Goal: Browse casually: Explore the website without a specific task or goal

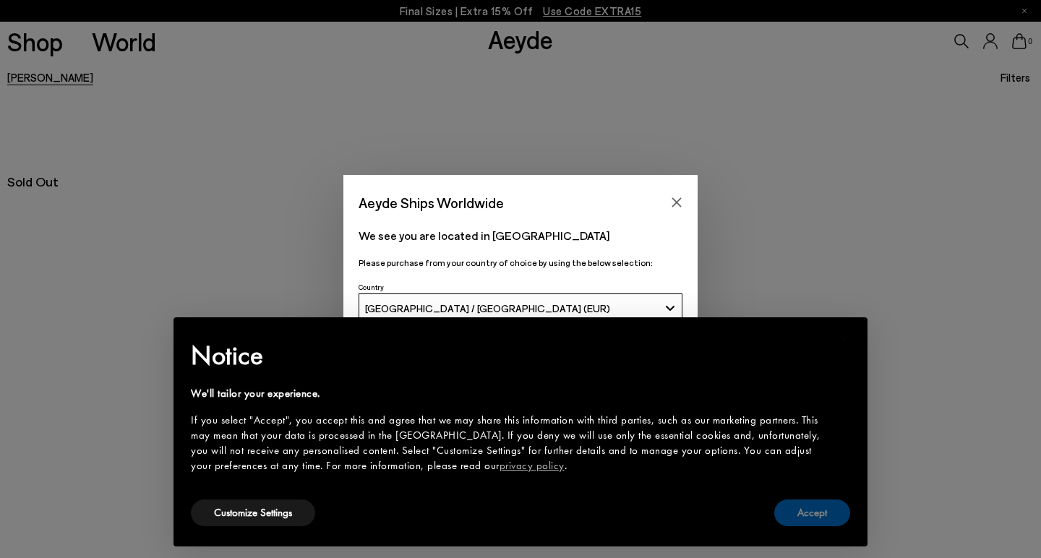
click at [815, 513] on button "Accept" at bounding box center [813, 513] width 76 height 27
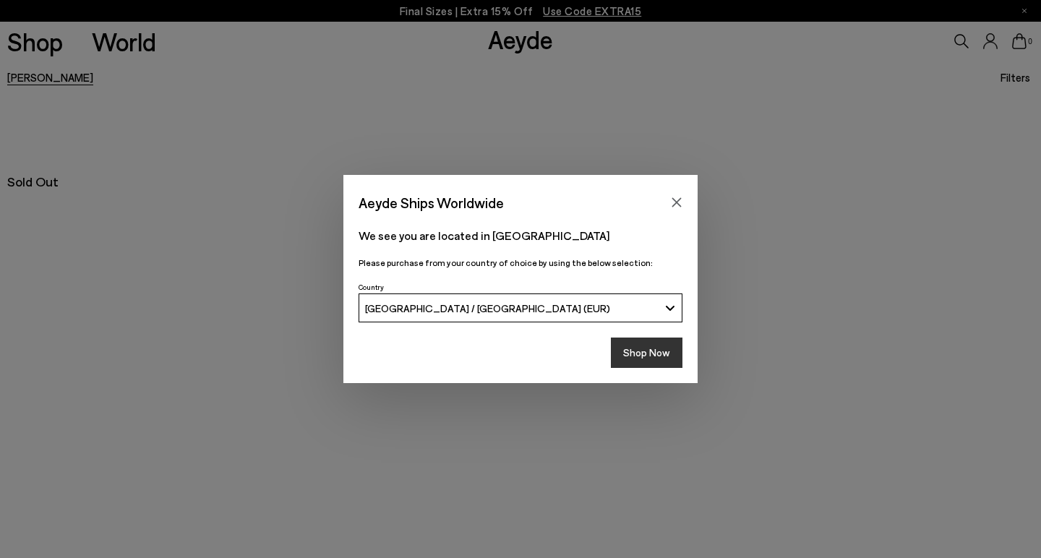
click at [648, 350] on button "Shop Now" at bounding box center [647, 353] width 72 height 30
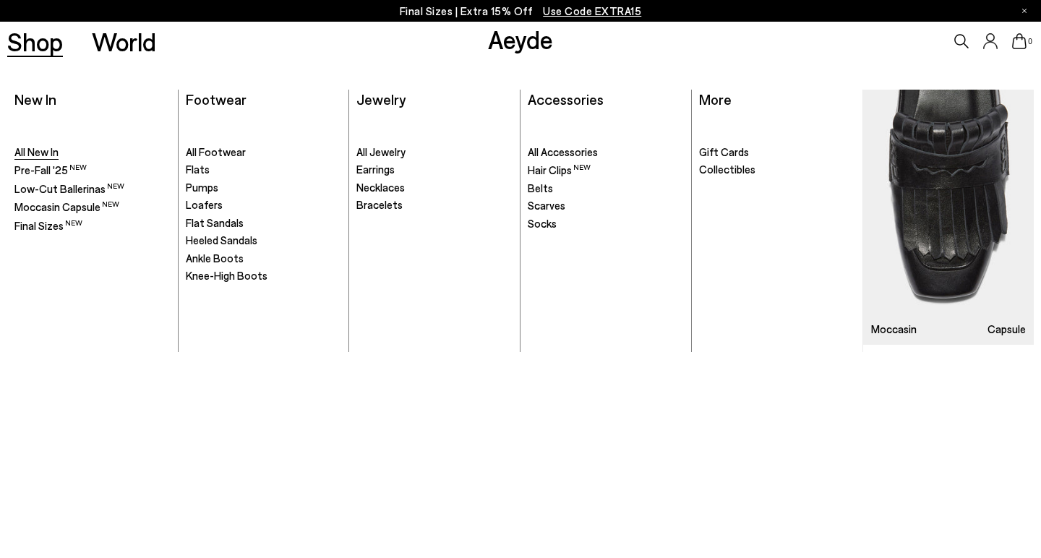
click at [35, 151] on span "All New In" at bounding box center [36, 151] width 44 height 13
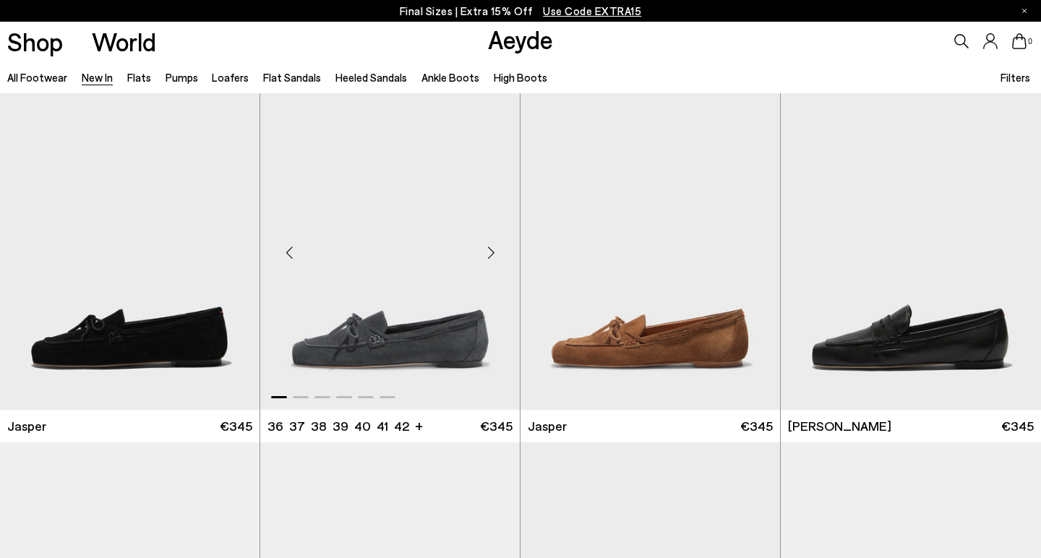
scroll to position [769, 0]
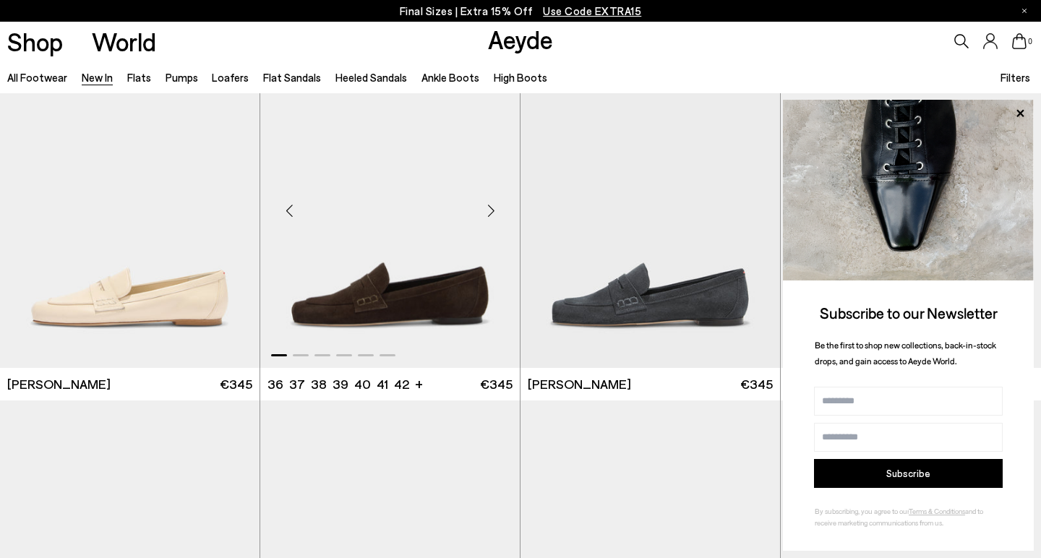
click at [491, 208] on div "Next slide" at bounding box center [490, 210] width 43 height 43
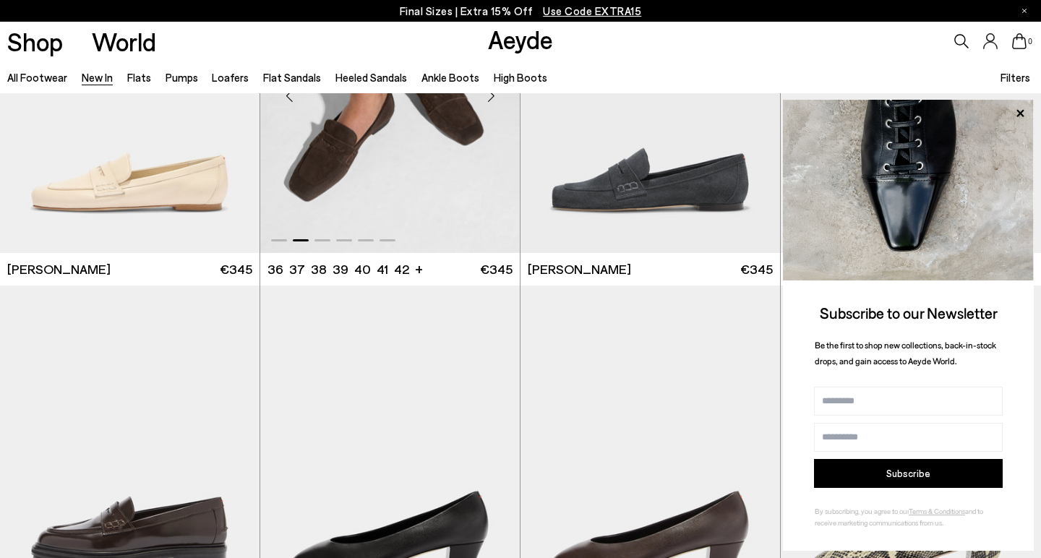
scroll to position [1022, 0]
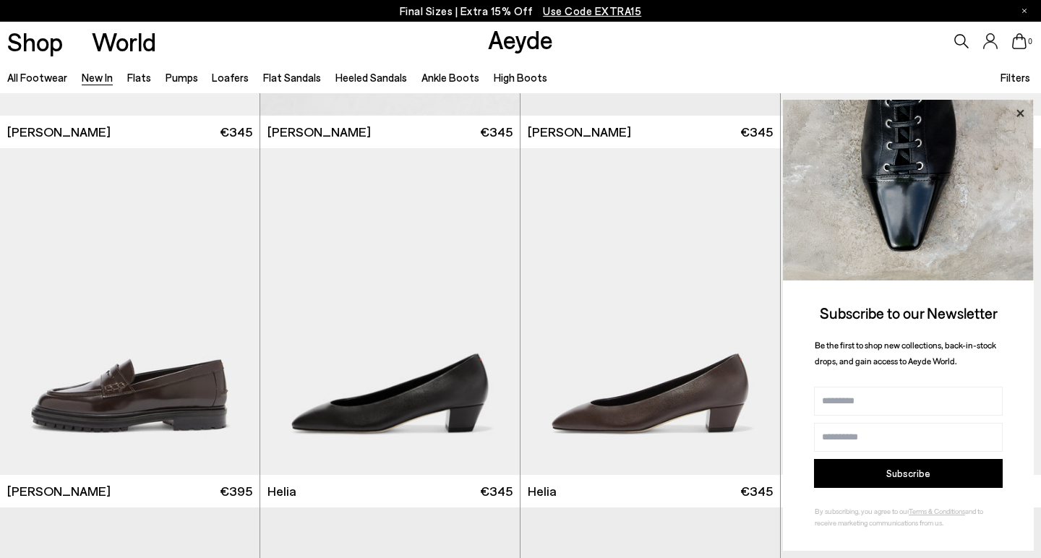
click at [1020, 111] on icon at bounding box center [1020, 113] width 19 height 19
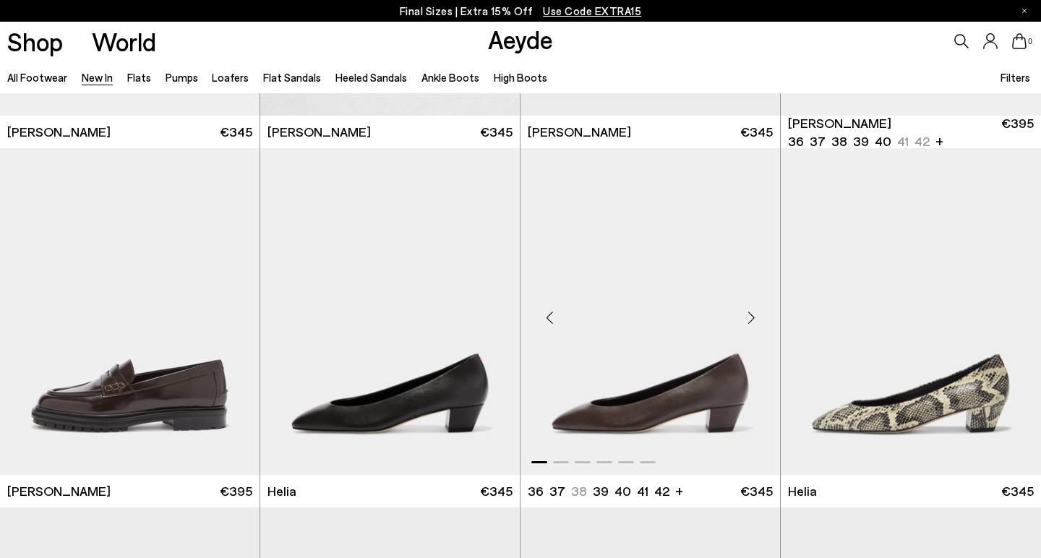
click at [749, 317] on div "Next slide" at bounding box center [751, 317] width 43 height 43
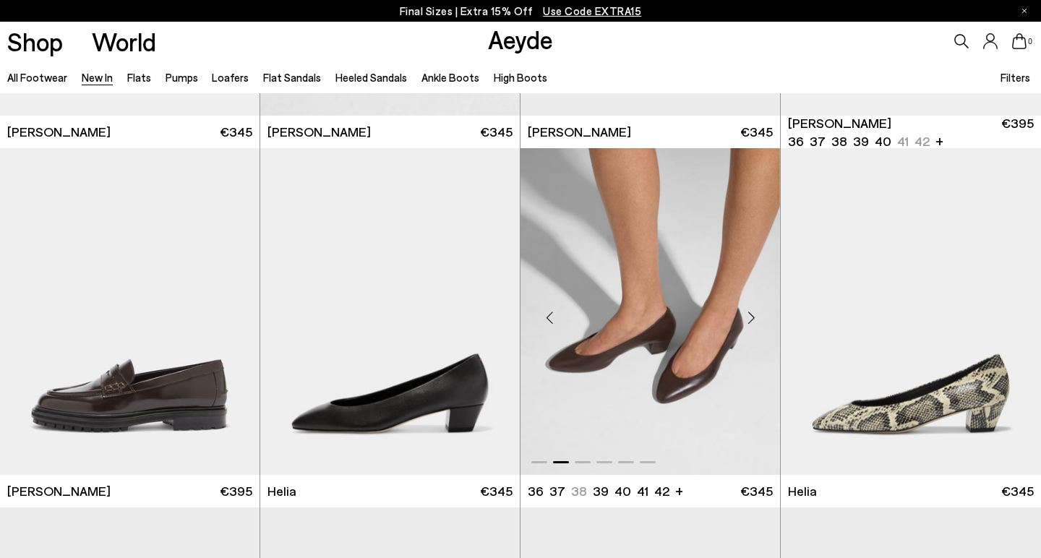
scroll to position [1417, 0]
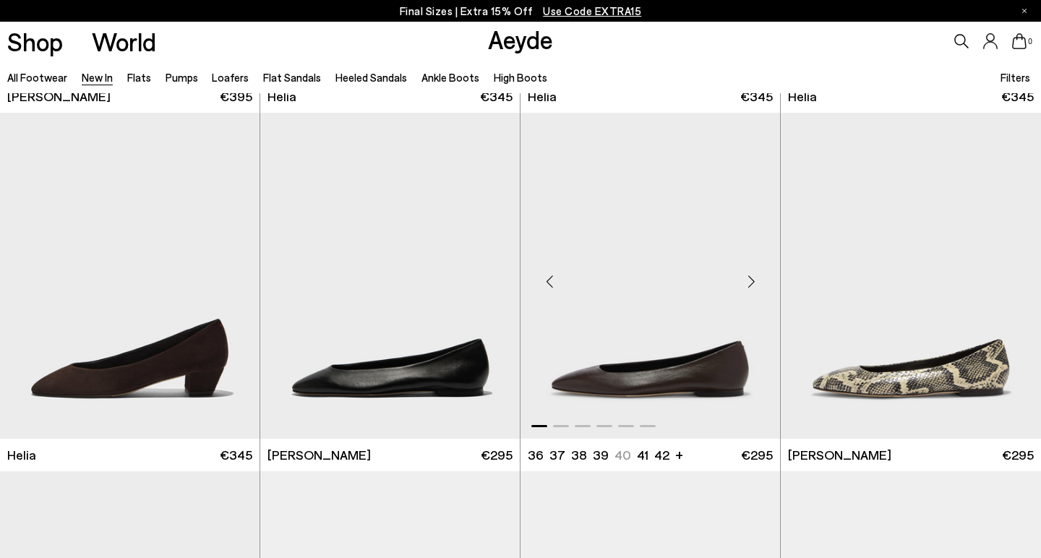
click at [756, 279] on div "Next slide" at bounding box center [751, 281] width 43 height 43
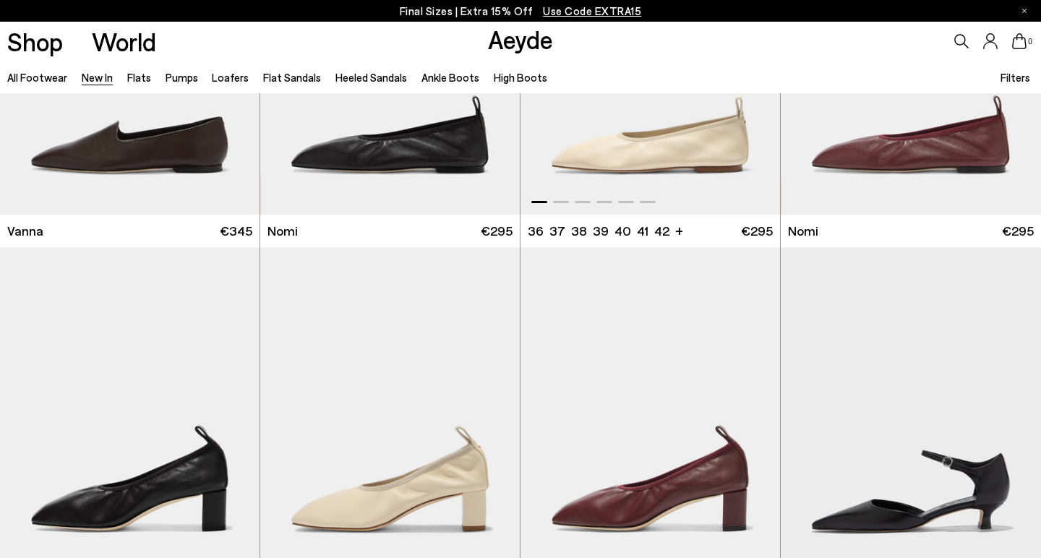
scroll to position [2590, 0]
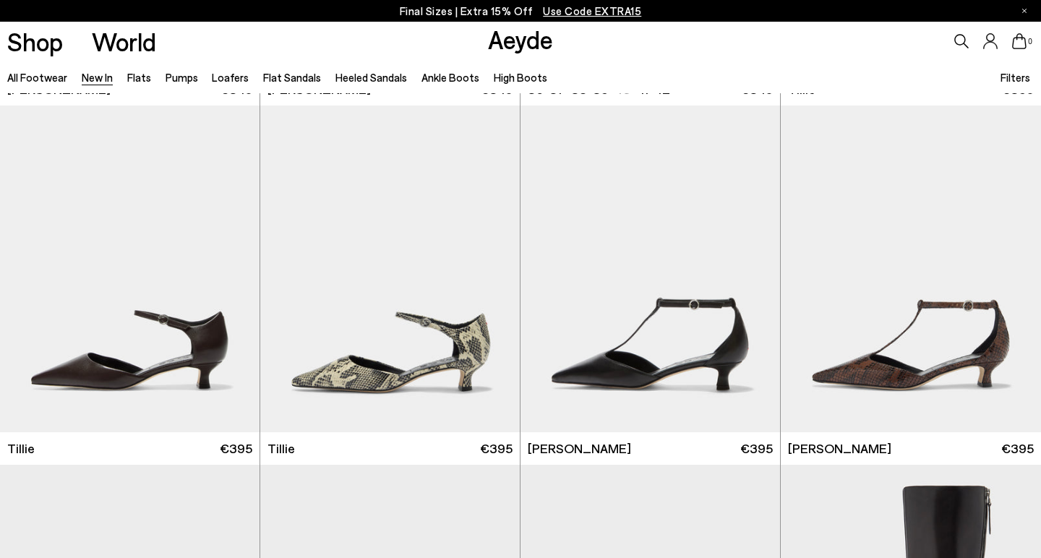
scroll to position [2935, 0]
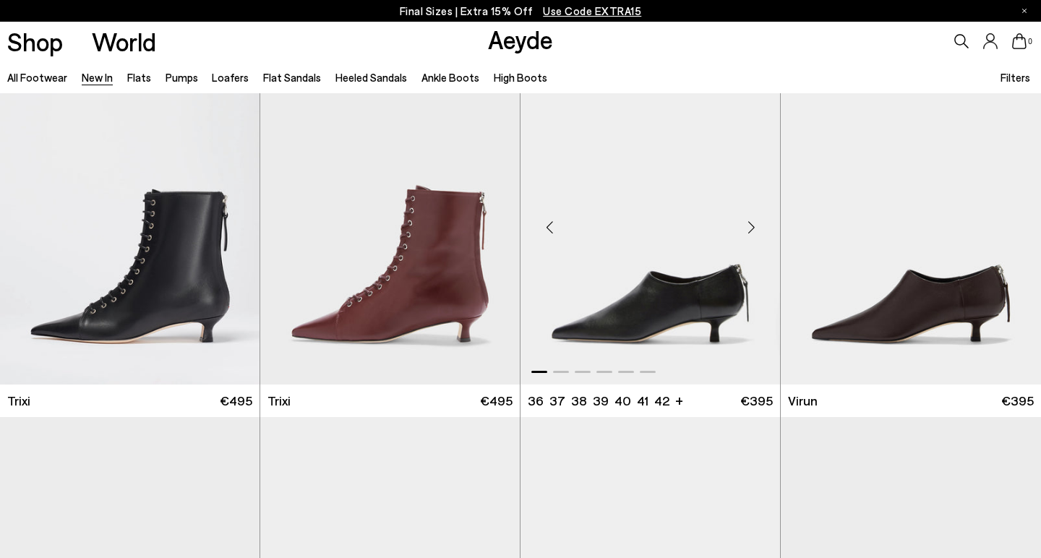
scroll to position [5172, 0]
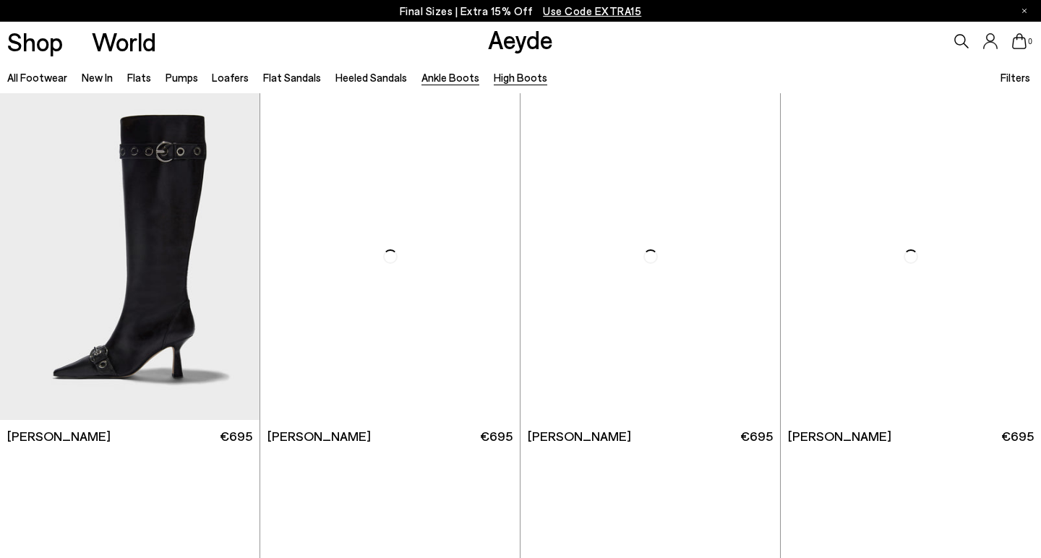
click at [447, 76] on link "Ankle Boots" at bounding box center [451, 77] width 58 height 13
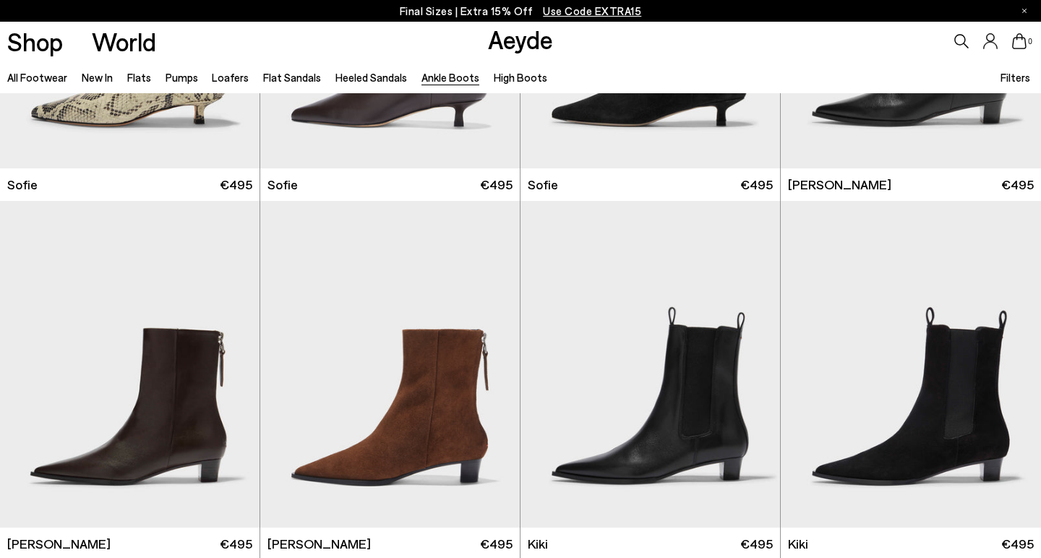
scroll to position [1688, 0]
